Goal: Task Accomplishment & Management: Use online tool/utility

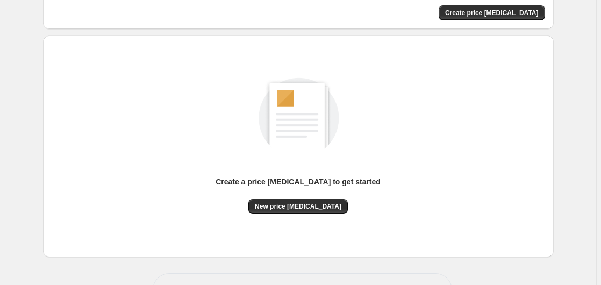
scroll to position [118, 0]
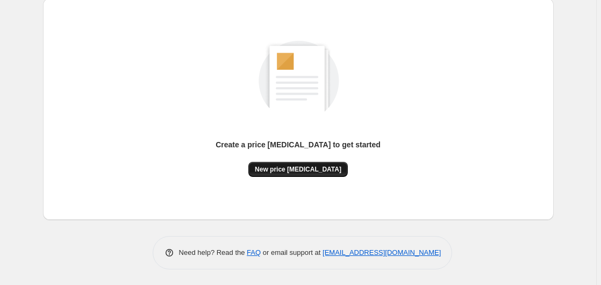
click at [296, 174] on button "New price [MEDICAL_DATA]" at bounding box center [299, 169] width 100 height 15
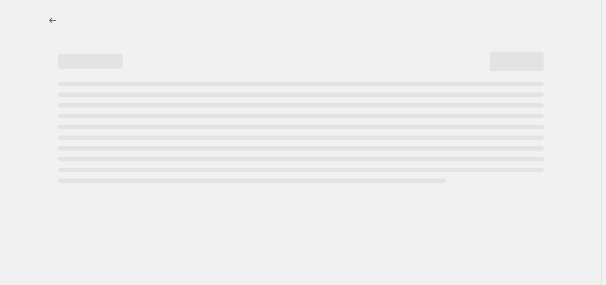
select select "percentage"
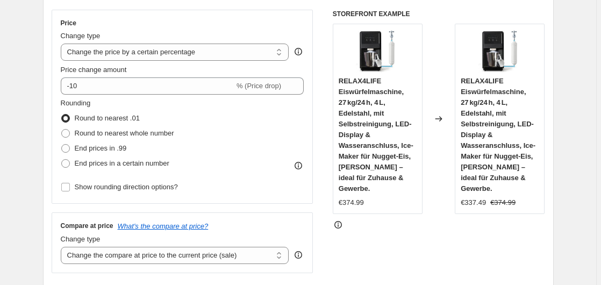
scroll to position [165, 0]
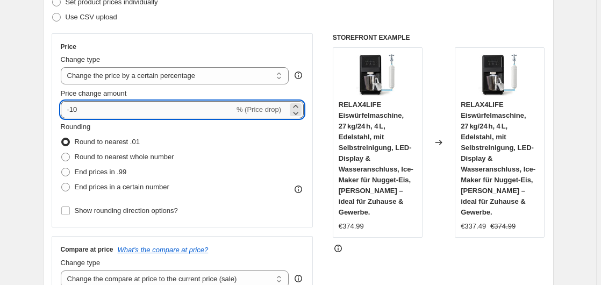
click at [115, 116] on input "-10" at bounding box center [148, 109] width 174 height 17
type input "-1"
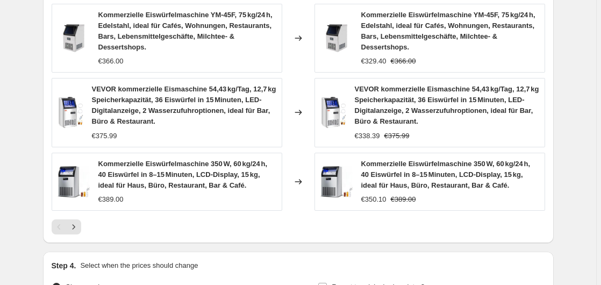
scroll to position [905, 0]
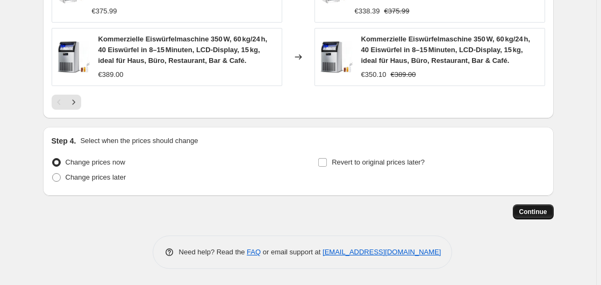
type input "-35"
click at [541, 216] on button "Continue" at bounding box center [533, 211] width 41 height 15
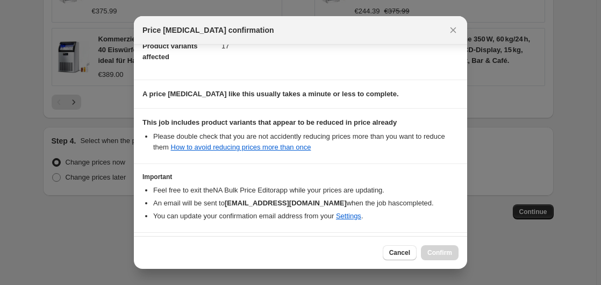
scroll to position [170, 0]
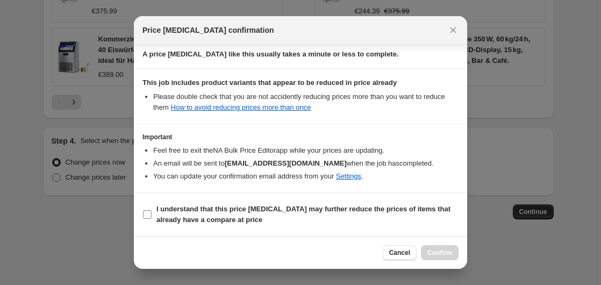
click at [158, 214] on b "I understand that this price [MEDICAL_DATA] may further reduce the prices of it…" at bounding box center [304, 214] width 294 height 19
click at [152, 214] on input "I understand that this price [MEDICAL_DATA] may further reduce the prices of it…" at bounding box center [147, 214] width 9 height 9
checkbox input "true"
click at [455, 253] on button "Confirm" at bounding box center [440, 252] width 38 height 15
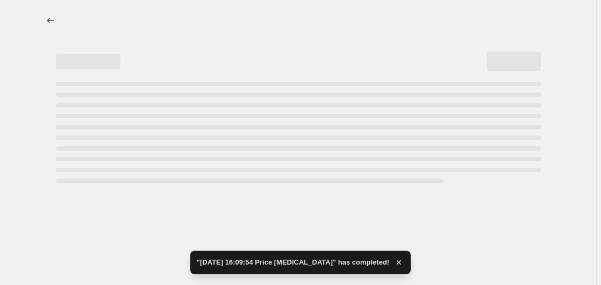
select select "percentage"
